Goal: Information Seeking & Learning: Learn about a topic

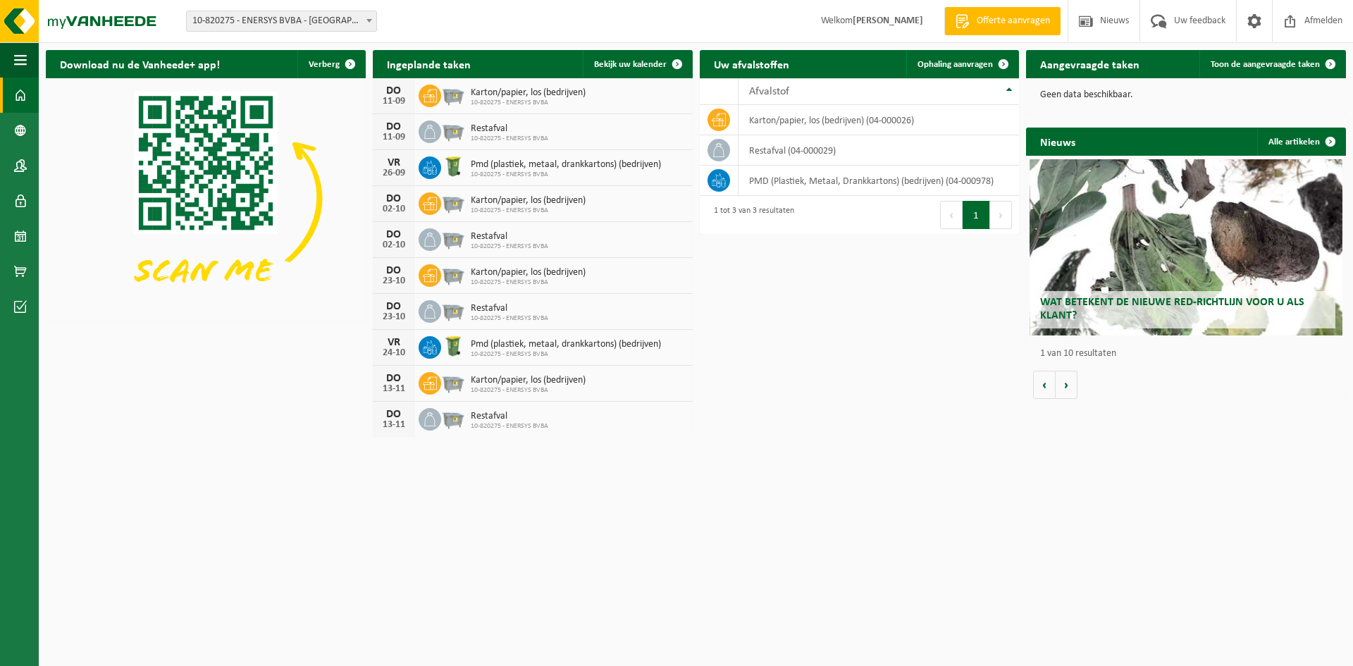
drag, startPoint x: 1163, startPoint y: 248, endPoint x: 1141, endPoint y: 256, distance: 23.2
click at [1163, 249] on div "Wat betekent de nieuwe RED-richtlijn voor u als klant?" at bounding box center [1186, 247] width 314 height 176
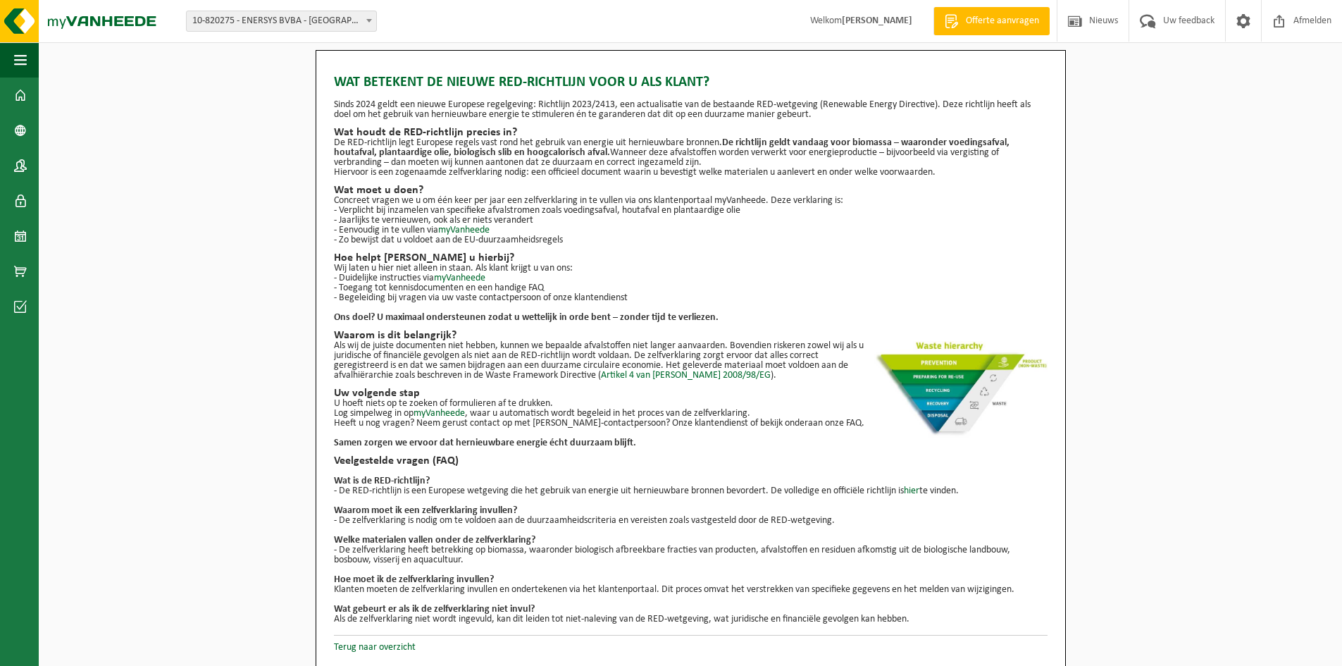
scroll to position [1, 0]
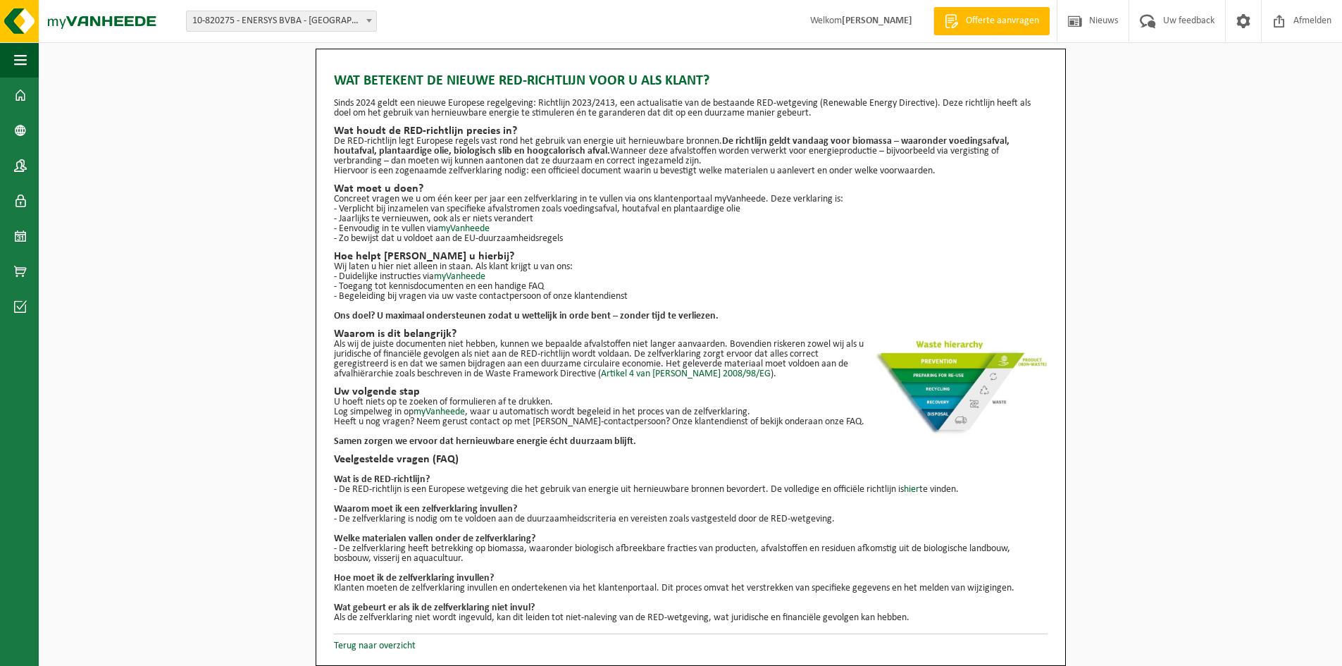
click at [202, 317] on div "Wat betekent de nieuwe RED-richtlijn voor u als klant? Sinds 2024 geldt een nie…" at bounding box center [690, 357] width 1303 height 617
click at [380, 645] on link "Terug naar overzicht" at bounding box center [375, 645] width 82 height 11
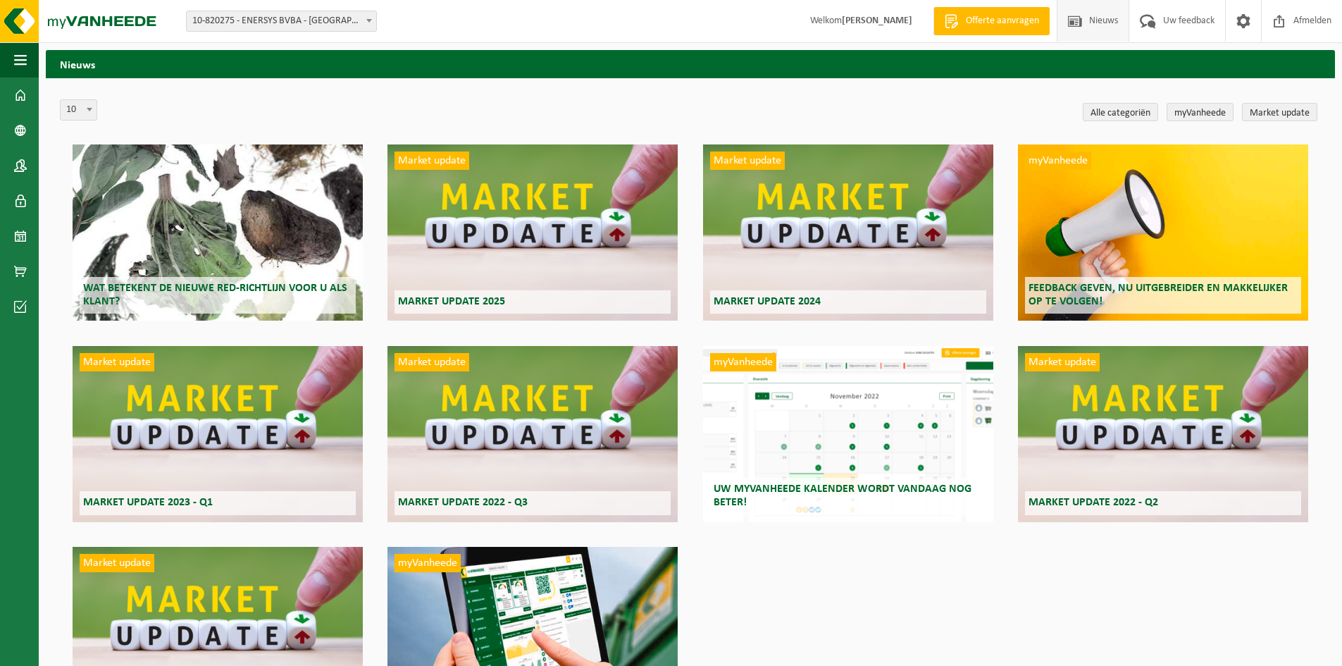
click at [831, 451] on div "myVanheede Uw myVanheede kalender wordt vandaag nog beter!" at bounding box center [848, 434] width 290 height 176
